Goal: Task Accomplishment & Management: Manage account settings

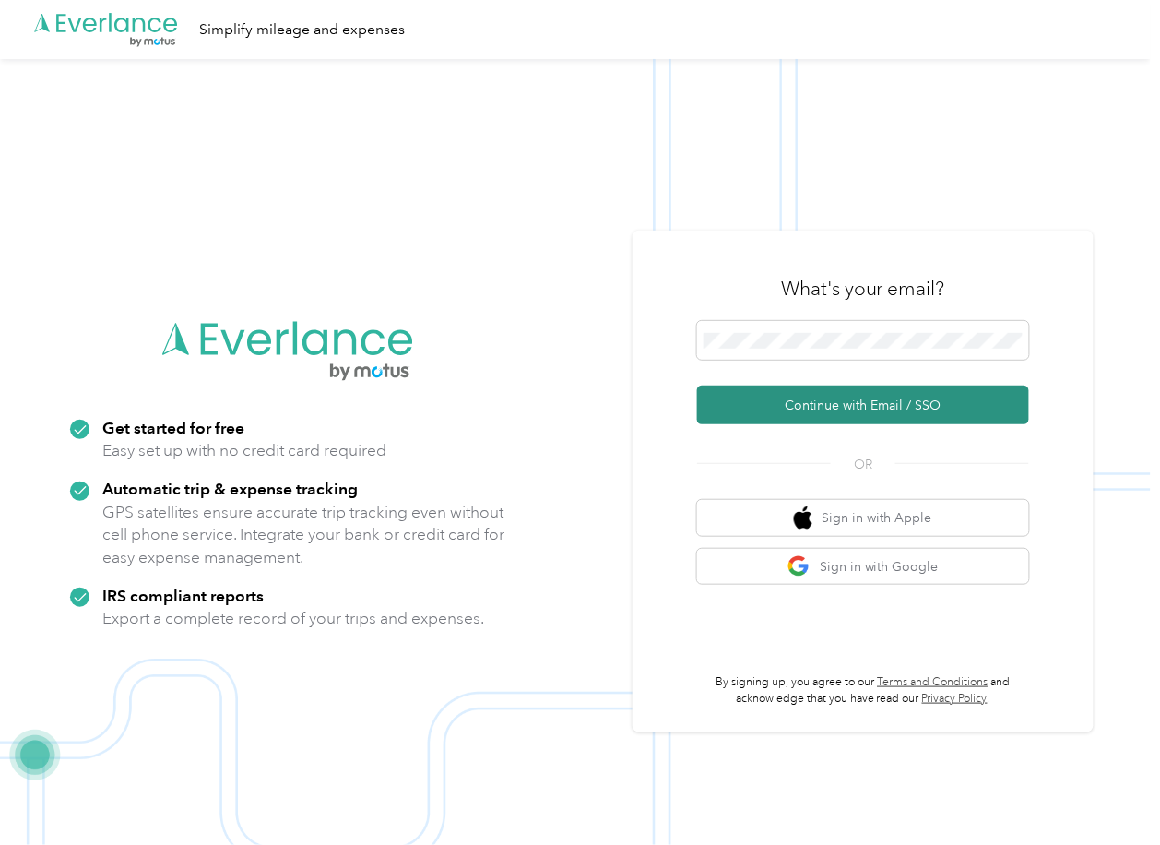
click at [732, 402] on button "Continue with Email / SSO" at bounding box center [863, 404] width 332 height 39
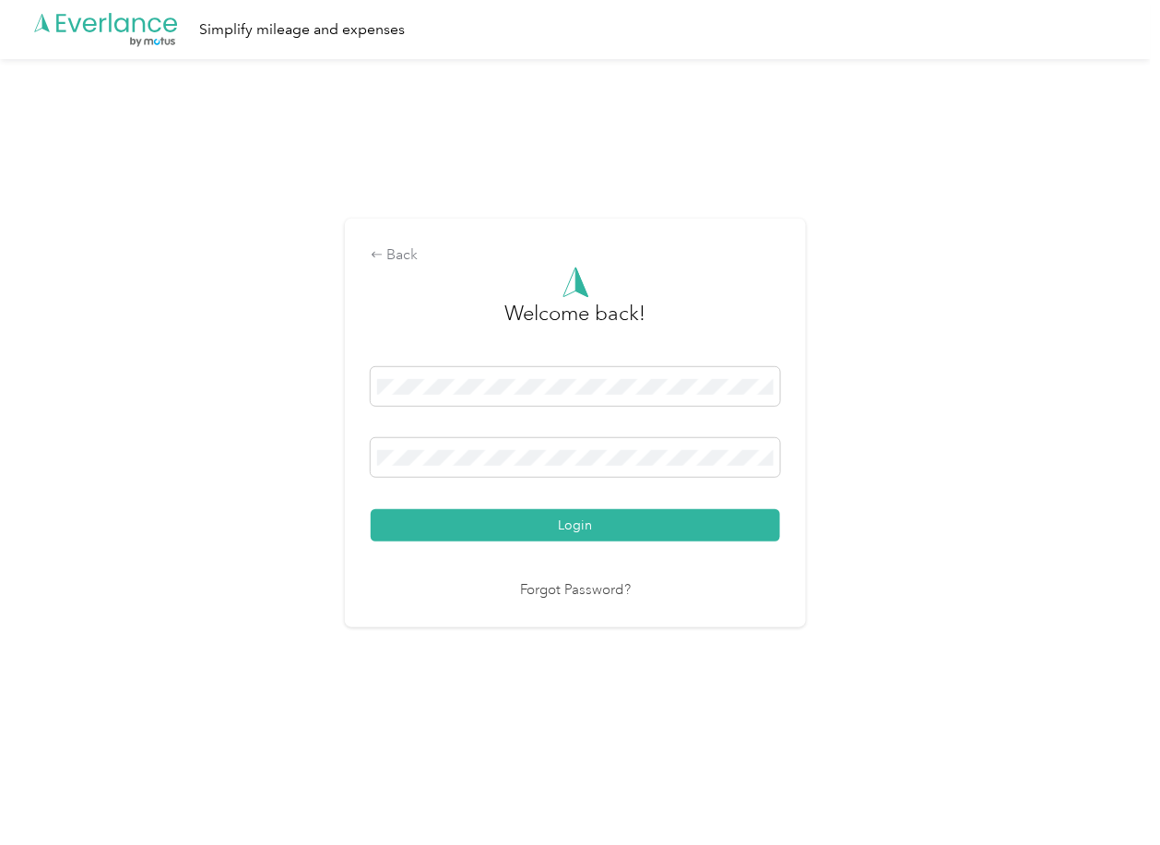
click at [440, 515] on button "Login" at bounding box center [575, 525] width 409 height 32
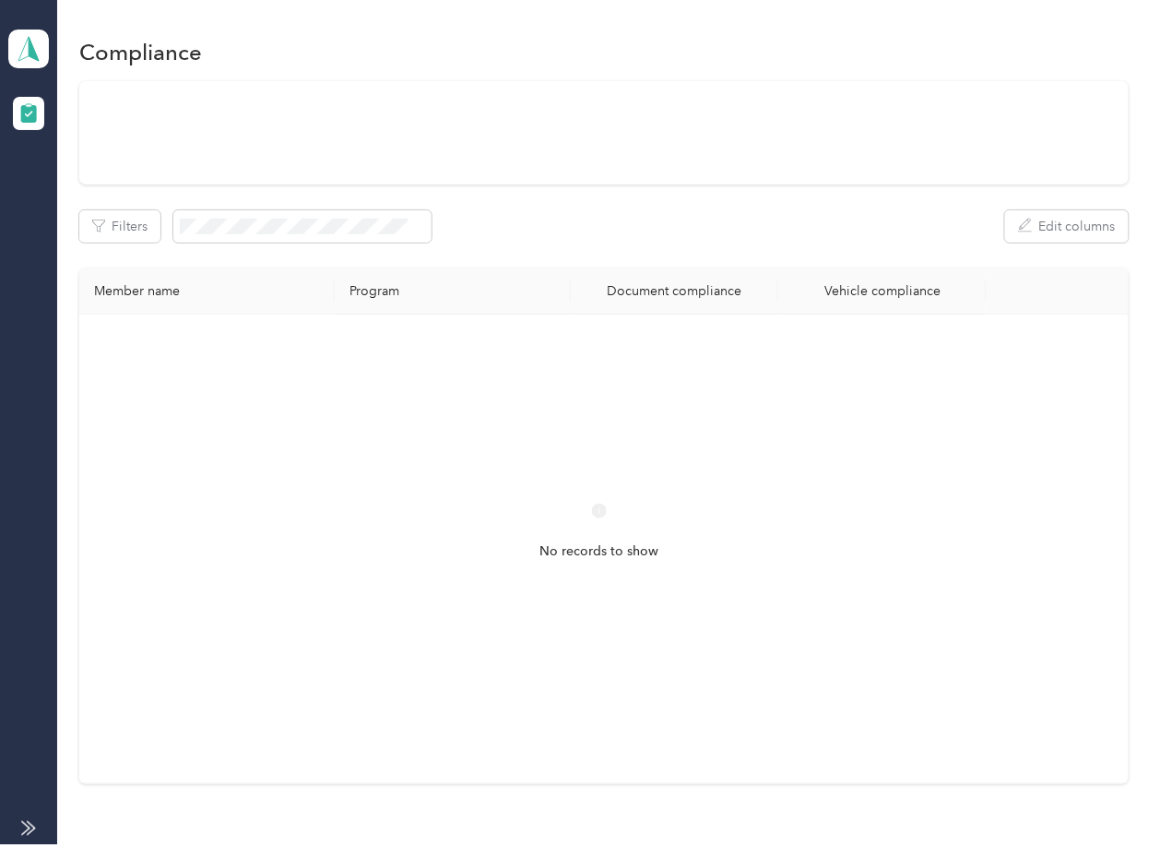
click at [650, 226] on div "Filters Edit columns" at bounding box center [603, 226] width 1048 height 32
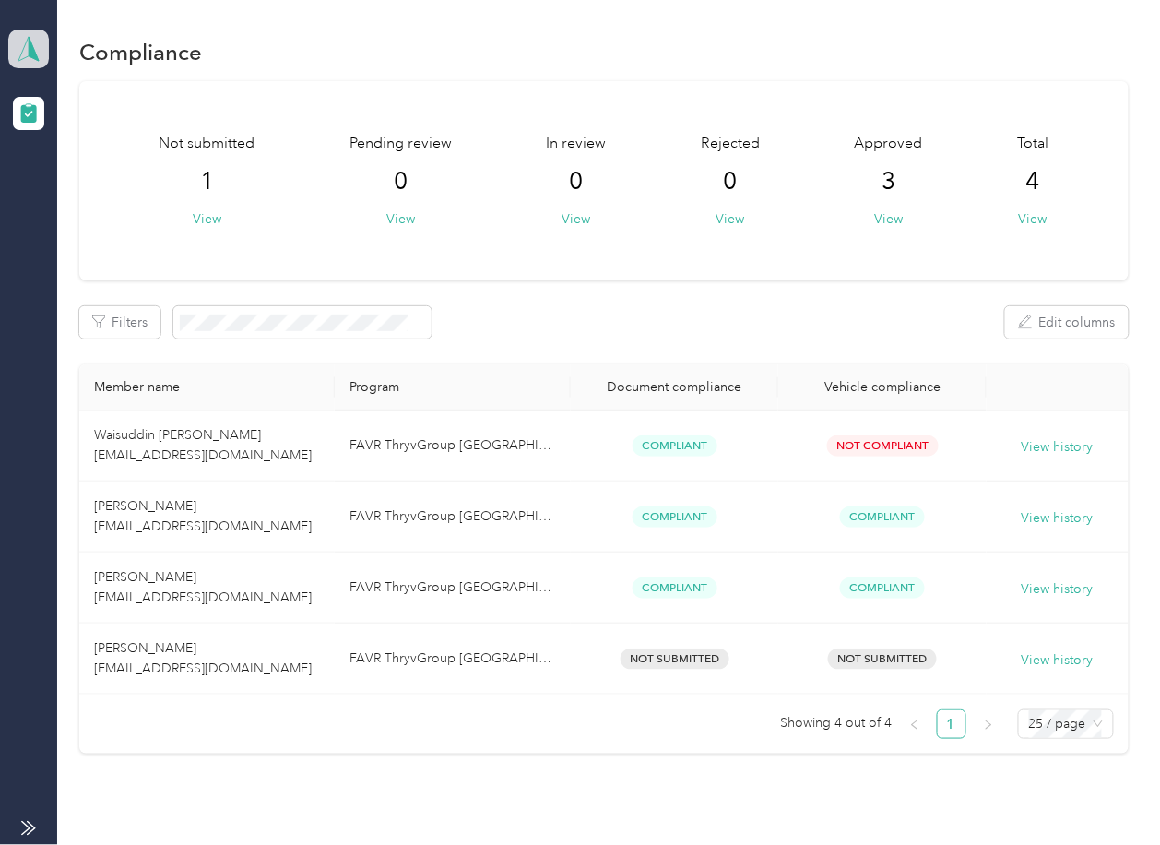
click at [36, 41] on icon at bounding box center [29, 49] width 28 height 26
click at [87, 192] on div "Log out" at bounding box center [59, 192] width 71 height 19
